Goal: Task Accomplishment & Management: Manage account settings

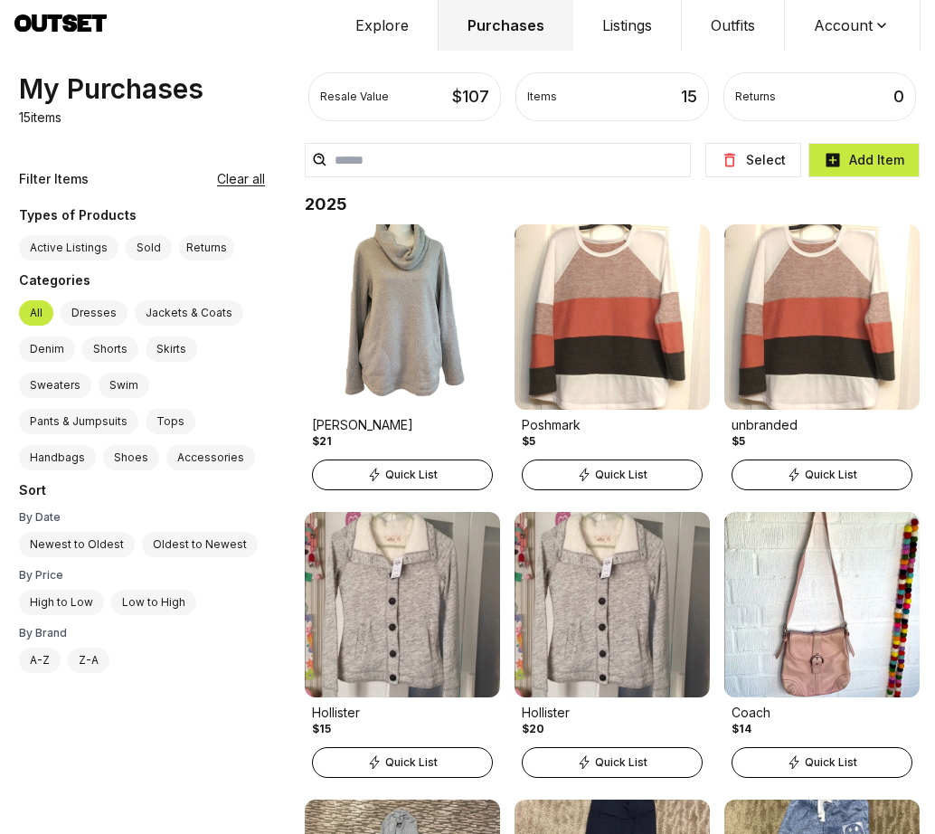
click at [771, 157] on button "Select" at bounding box center [753, 160] width 96 height 34
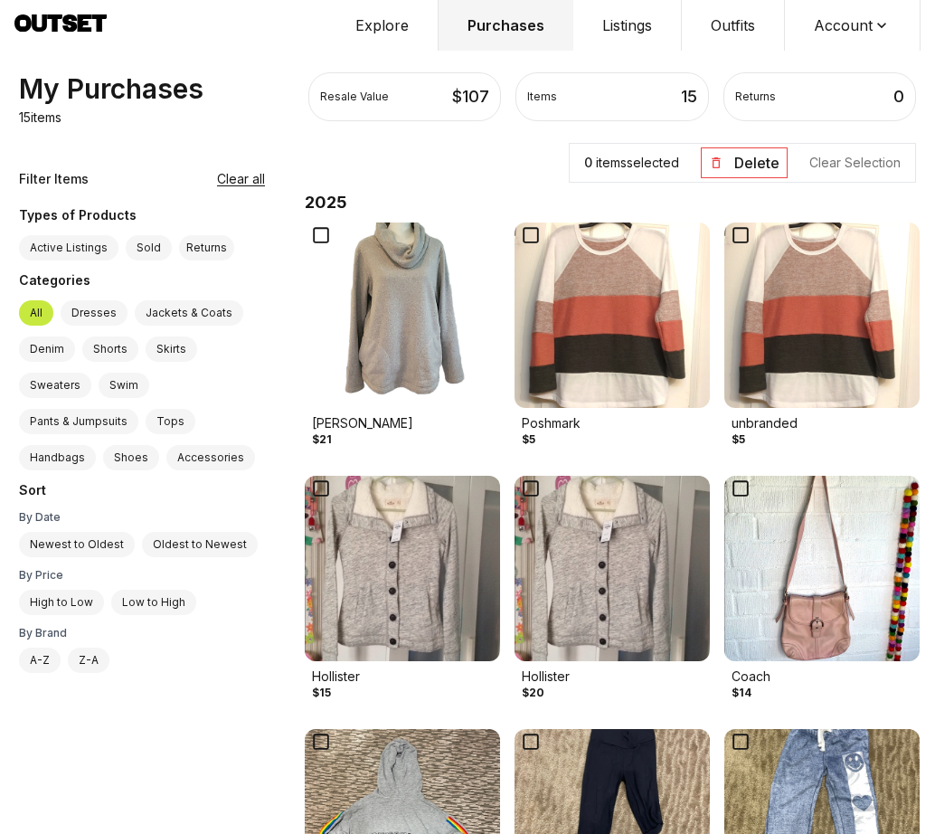
click at [528, 235] on icon at bounding box center [530, 234] width 25 height 25
click at [744, 160] on button "Delete" at bounding box center [744, 162] width 87 height 31
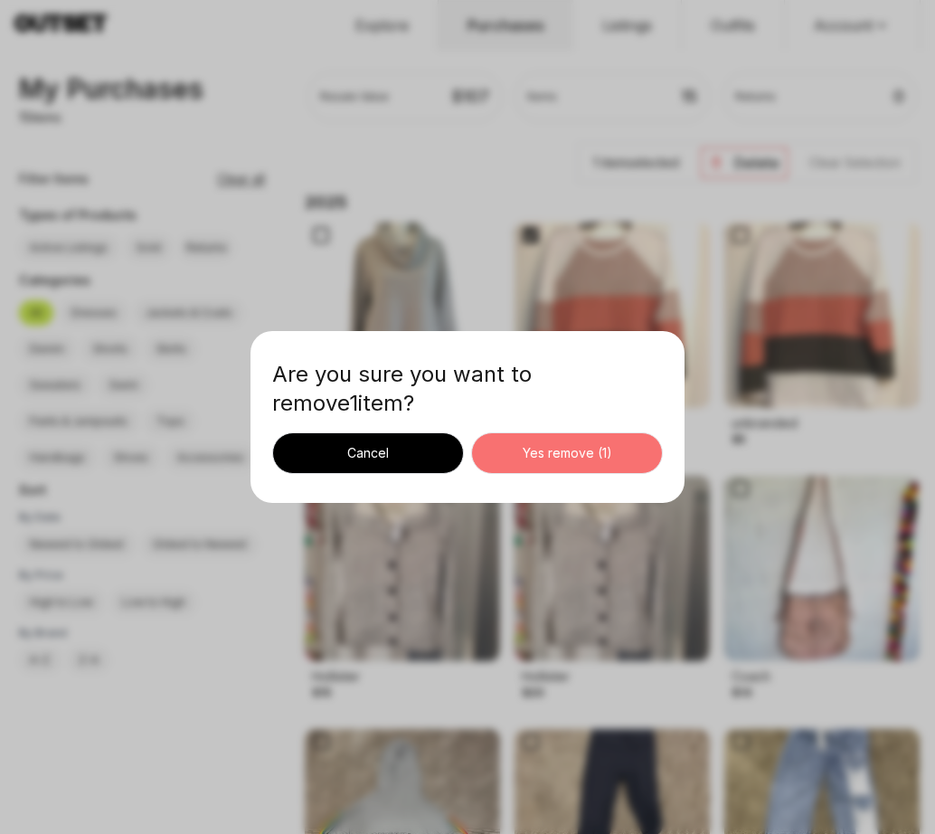
click at [560, 450] on div "Yes remove ( 1 )" at bounding box center [567, 453] width 161 height 18
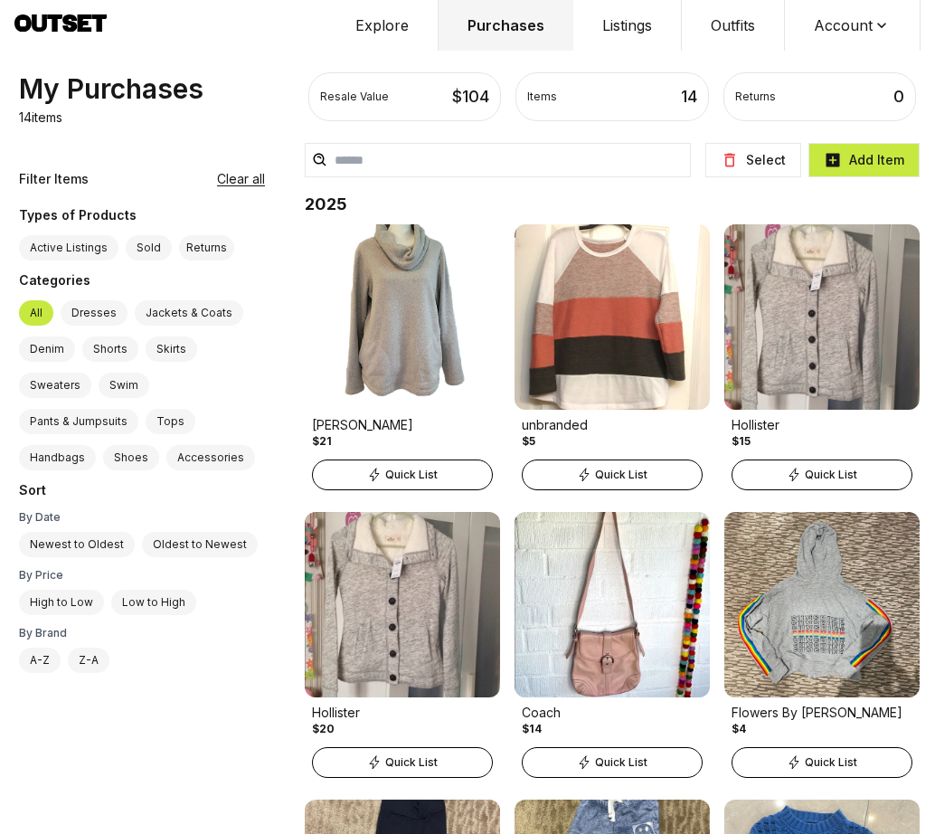
click at [732, 157] on icon at bounding box center [729, 161] width 11 height 14
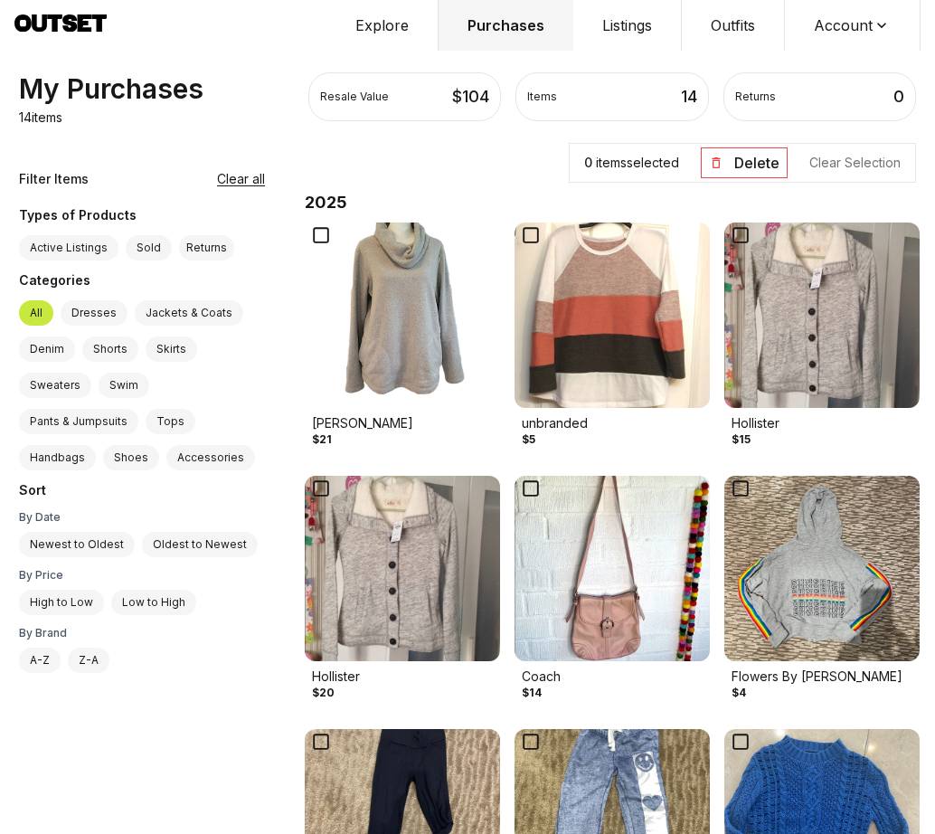
click at [736, 233] on icon at bounding box center [740, 234] width 25 height 25
click at [735, 165] on button "Delete" at bounding box center [744, 162] width 87 height 31
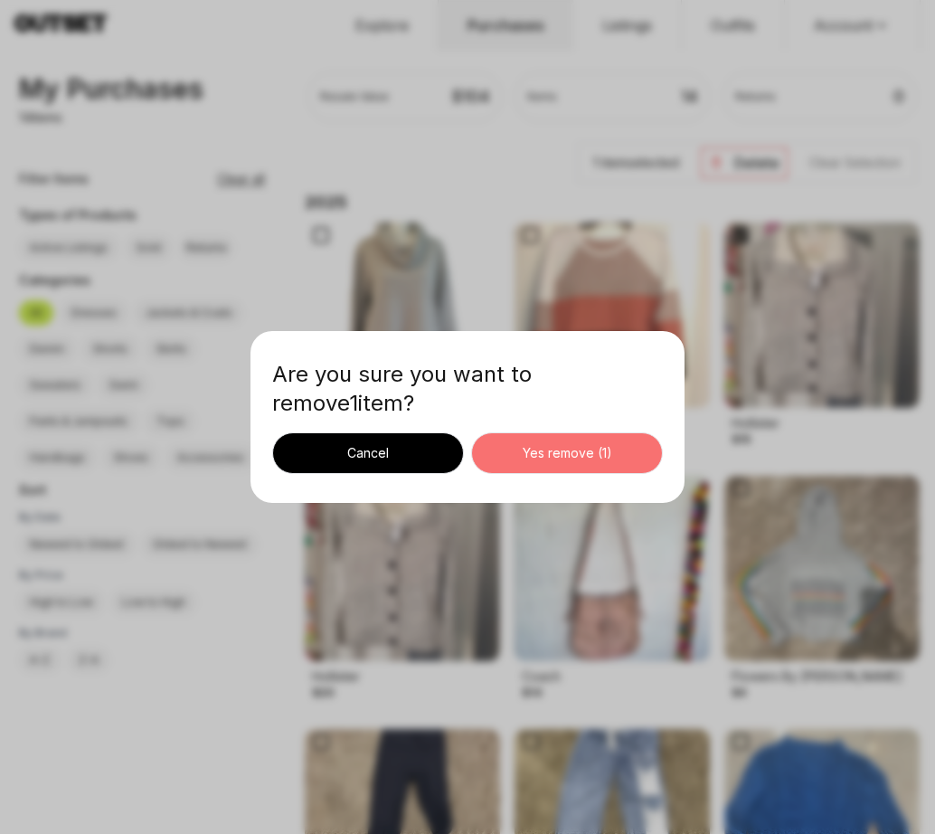
click at [532, 460] on div "Yes remove ( 1 )" at bounding box center [567, 453] width 161 height 18
